Goal: Complete application form: Complete application form

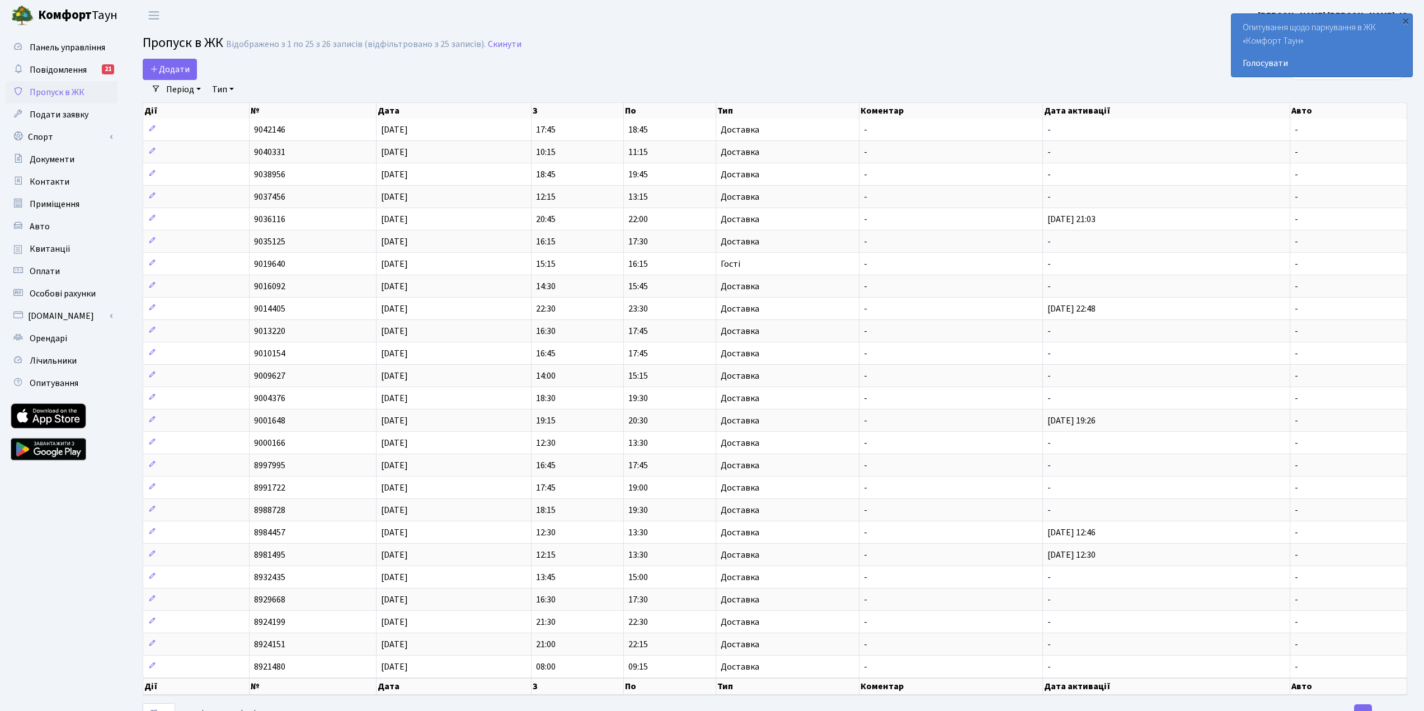
select select "25"
click at [161, 72] on span "Додати" at bounding box center [170, 69] width 40 height 12
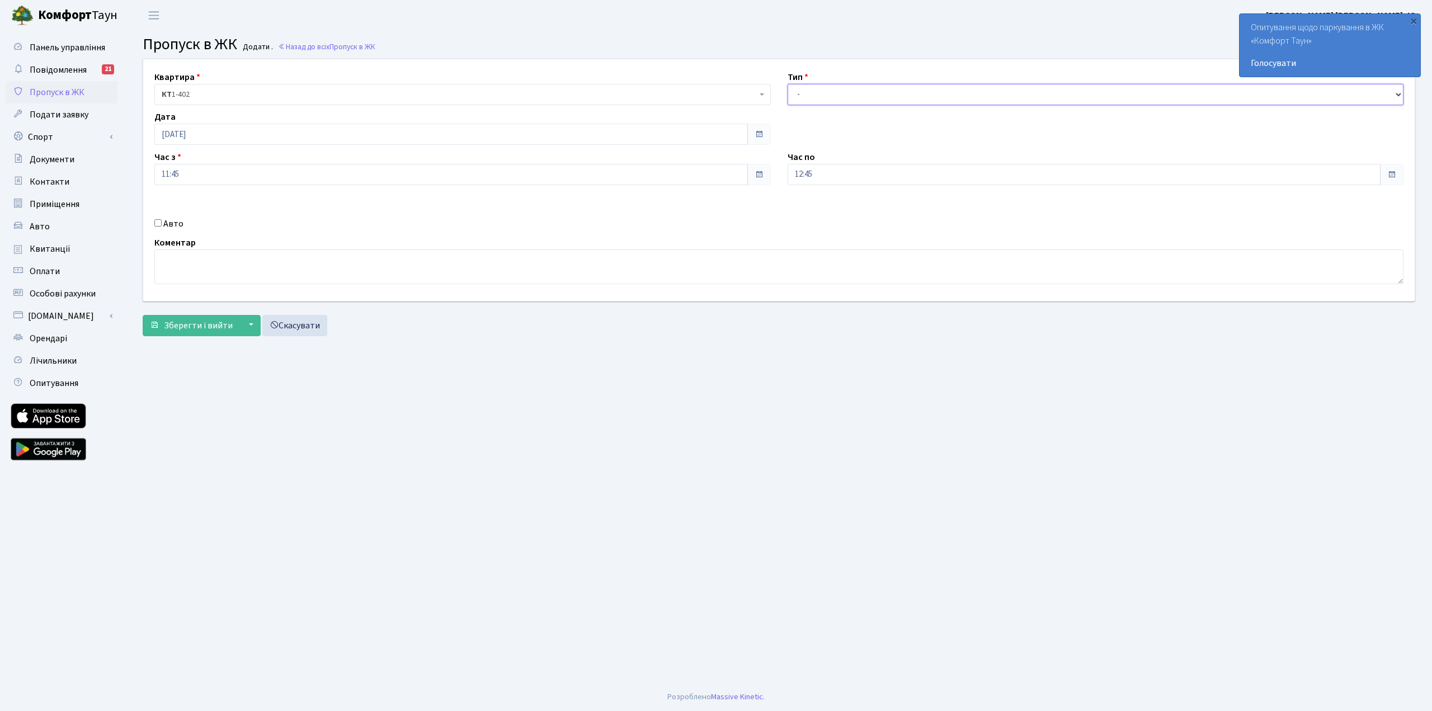
click at [845, 97] on select "- Доставка Таксі Гості Сервіс" at bounding box center [1096, 94] width 617 height 21
select select "1"
click at [788, 84] on select "- Доставка Таксі Гості Сервіс" at bounding box center [1096, 94] width 617 height 21
click at [199, 327] on span "Зберегти і вийти" at bounding box center [198, 325] width 69 height 12
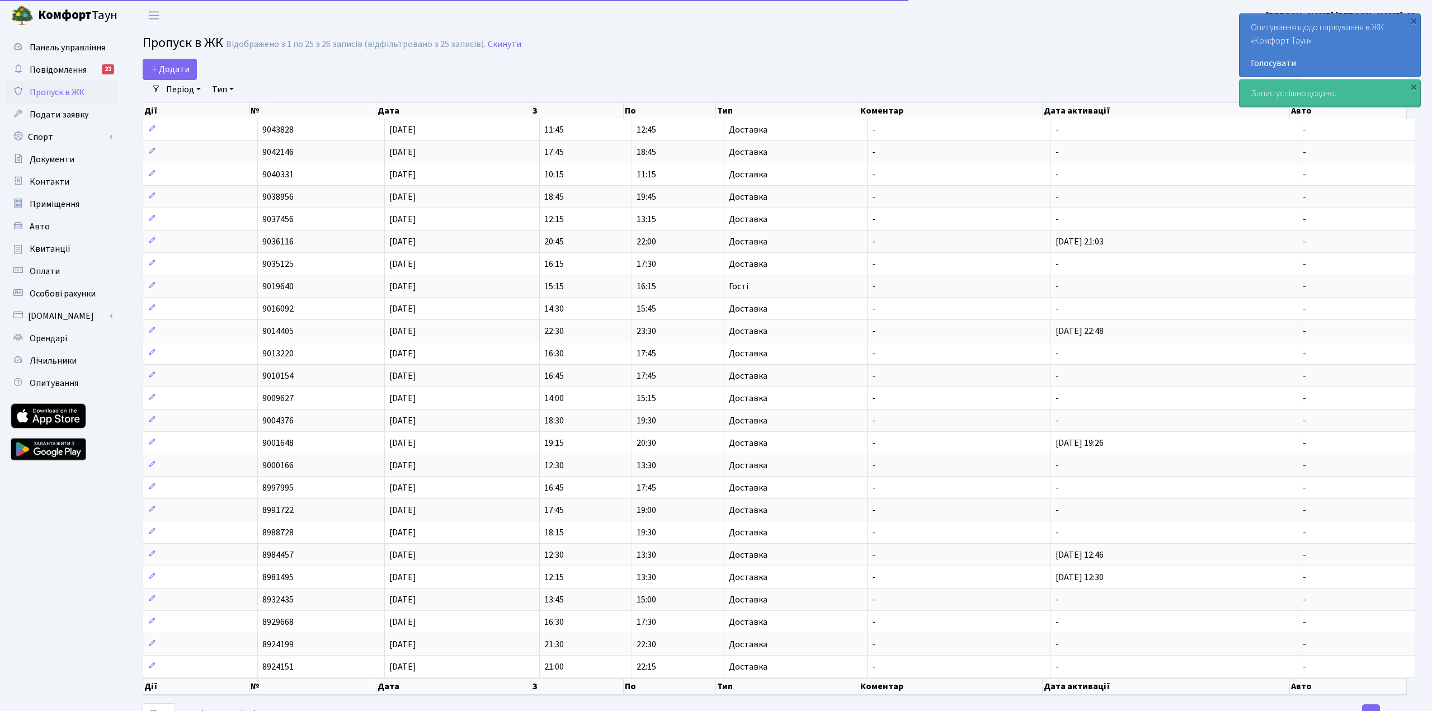
select select "25"
